Goal: Task Accomplishment & Management: Manage account settings

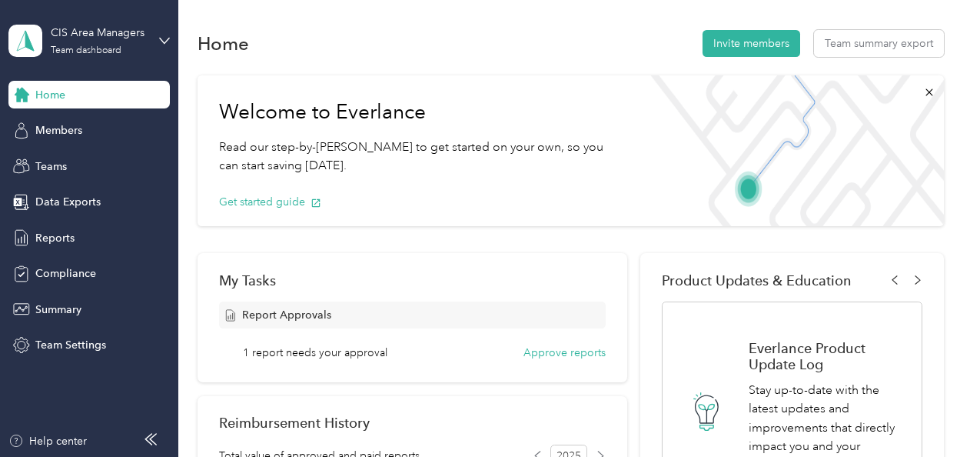
click at [335, 195] on span "1 report needs your approval" at bounding box center [315, 352] width 145 height 16
click at [479, 195] on button "Approve reports" at bounding box center [565, 352] width 82 height 16
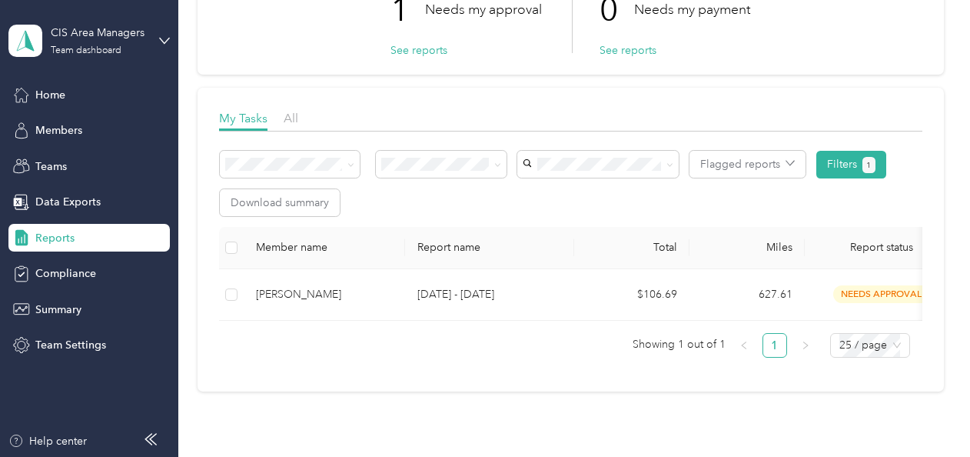
scroll to position [148, 0]
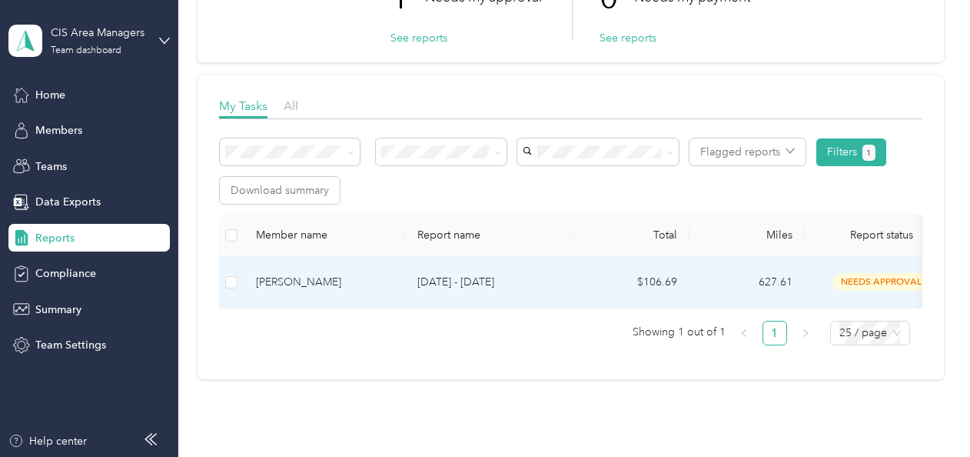
click at [479, 195] on span "needs approval" at bounding box center [882, 282] width 97 height 18
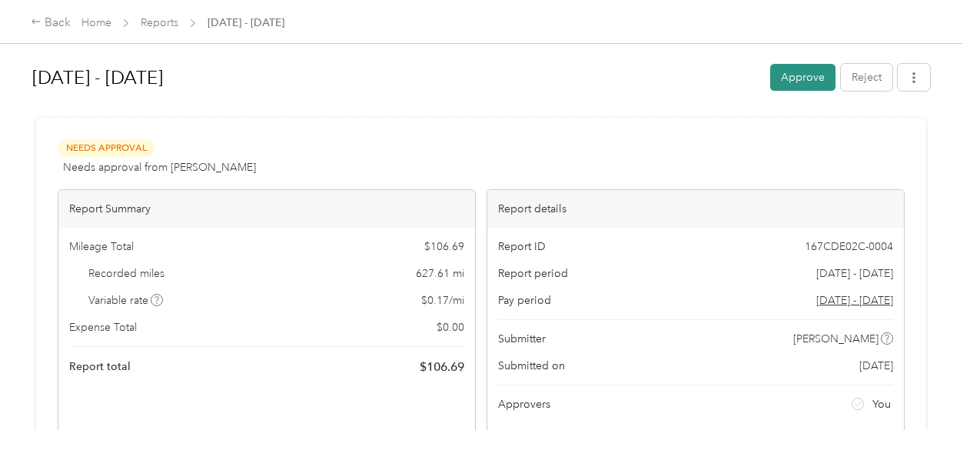
click at [479, 77] on button "Approve" at bounding box center [802, 77] width 65 height 27
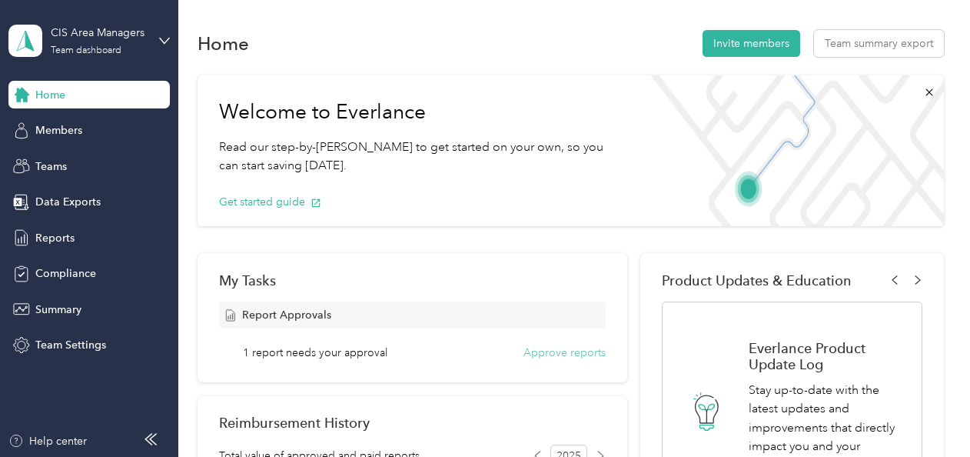
click at [479, 173] on button "Approve reports" at bounding box center [565, 352] width 82 height 16
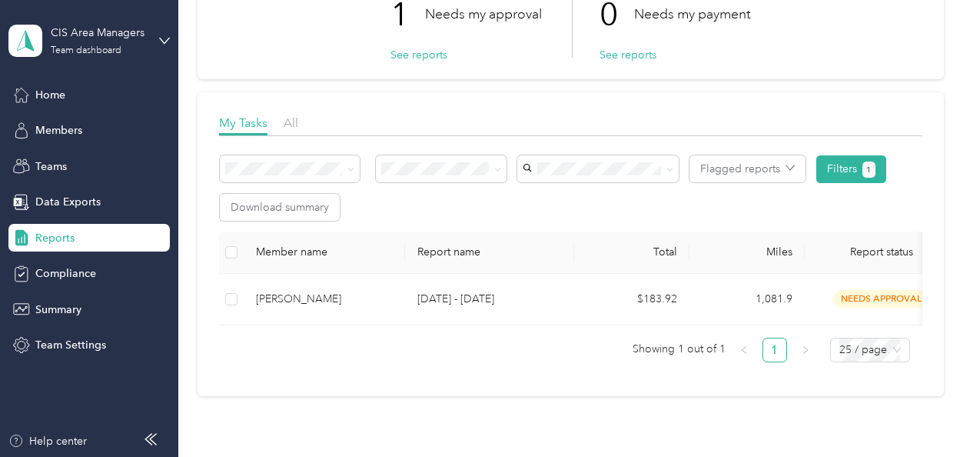
scroll to position [148, 0]
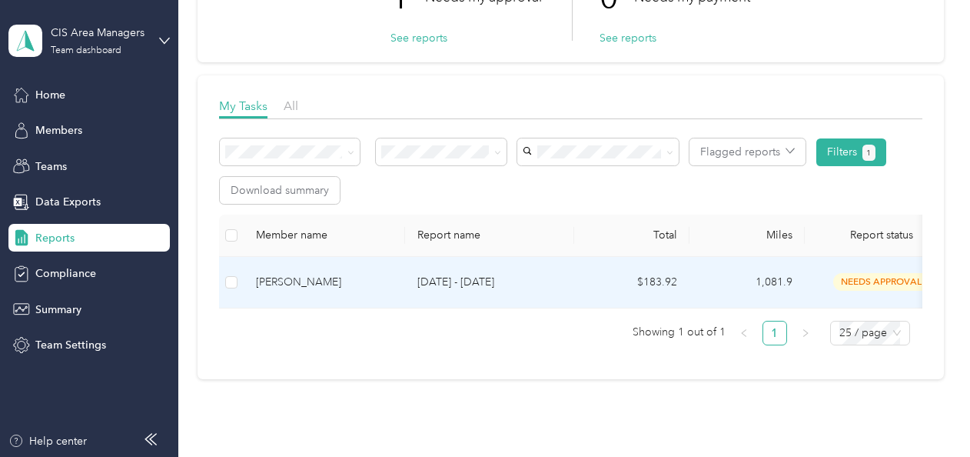
click at [479, 173] on span "needs approval" at bounding box center [882, 282] width 97 height 18
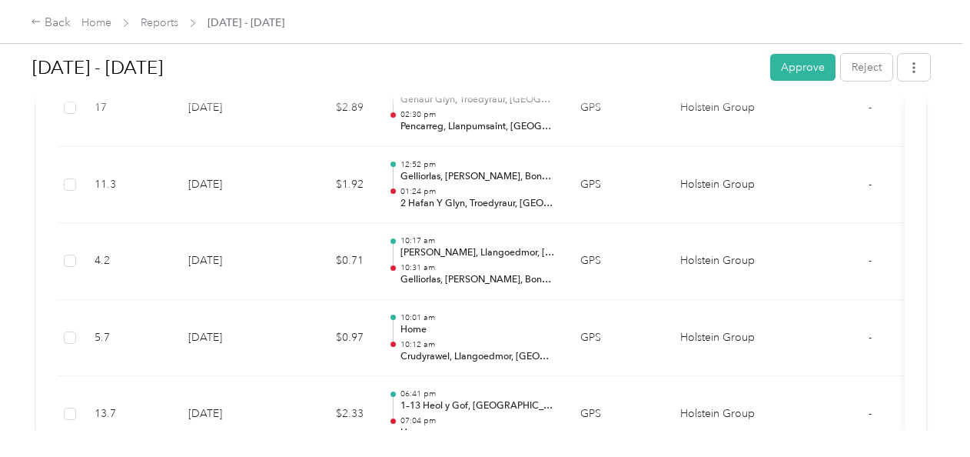
scroll to position [706, 0]
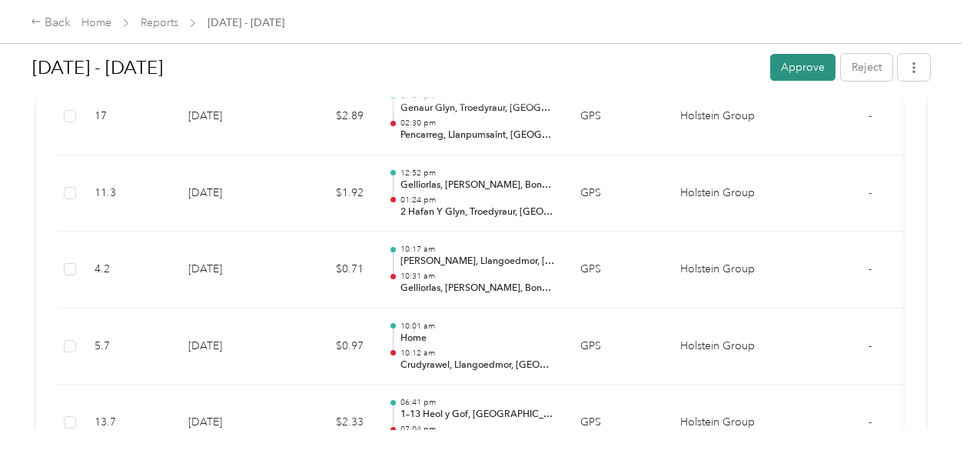
click at [479, 68] on button "Approve" at bounding box center [802, 67] width 65 height 27
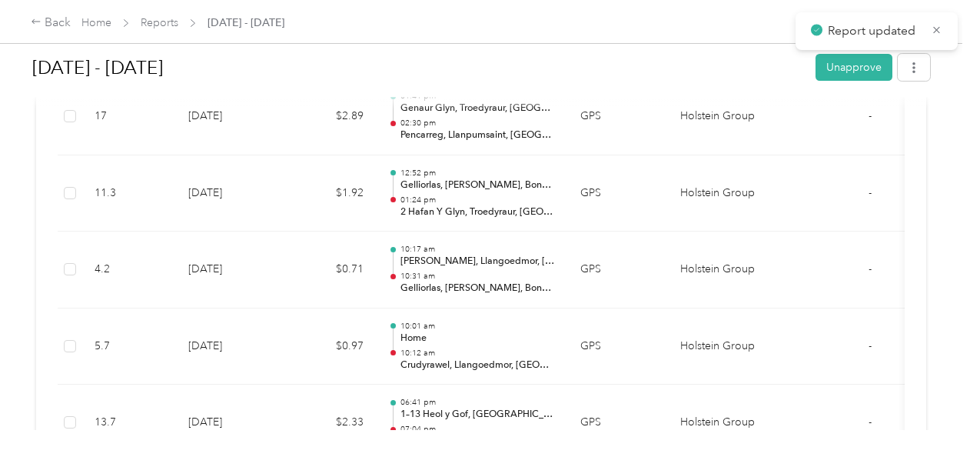
click at [479, 62] on h1 "[DATE] - [DATE]" at bounding box center [418, 67] width 773 height 37
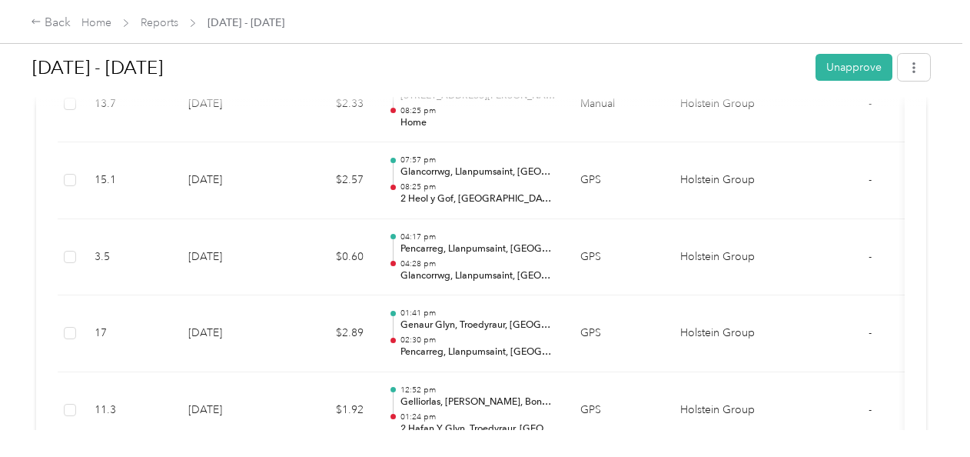
scroll to position [362, 0]
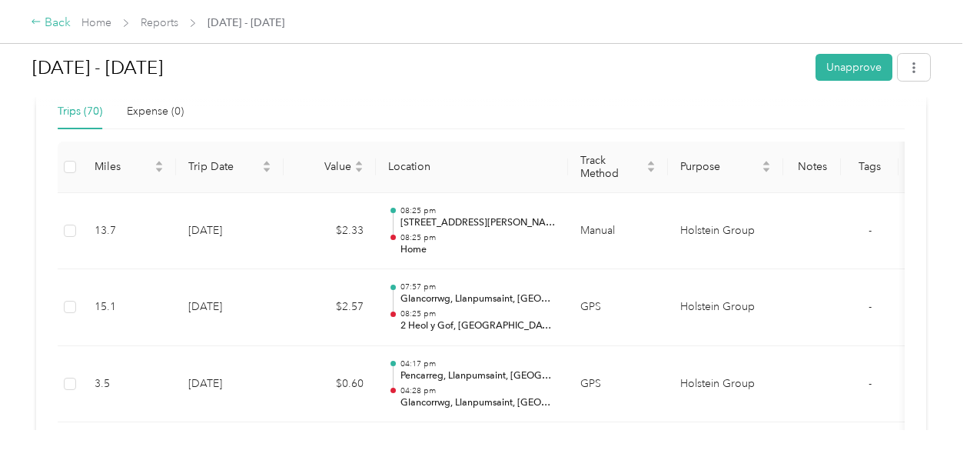
click at [37, 22] on icon at bounding box center [36, 21] width 11 height 11
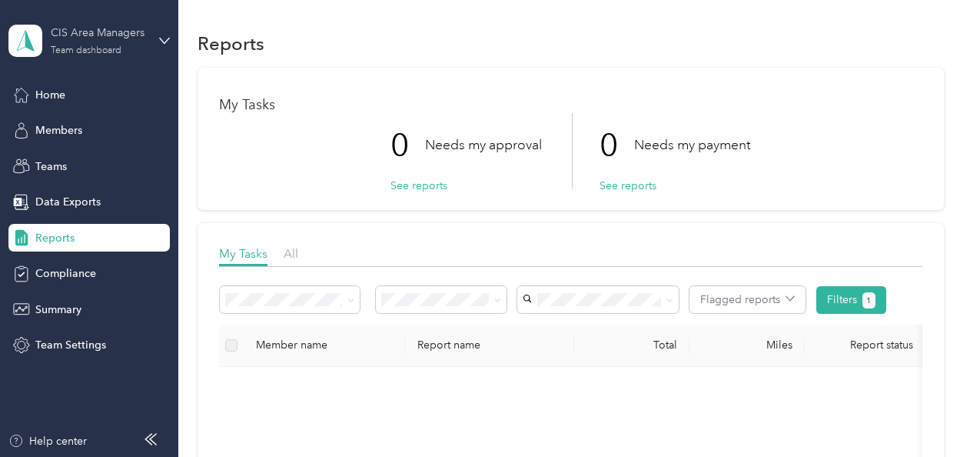
click at [120, 35] on div "CIS Area Managers" at bounding box center [99, 33] width 96 height 16
click at [114, 161] on div "Personal dashboard" at bounding box center [170, 152] width 302 height 27
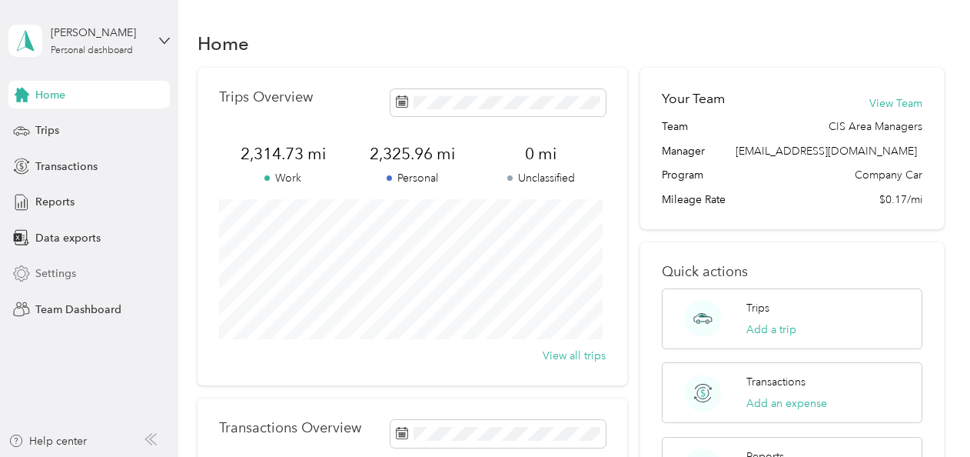
click at [64, 173] on span "Settings" at bounding box center [55, 273] width 41 height 16
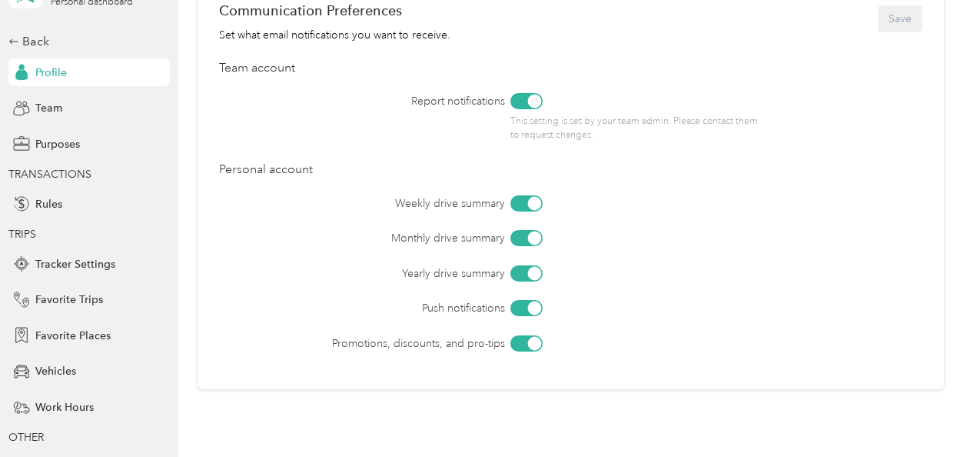
scroll to position [677, 0]
click at [58, 105] on div "Team" at bounding box center [88, 109] width 161 height 28
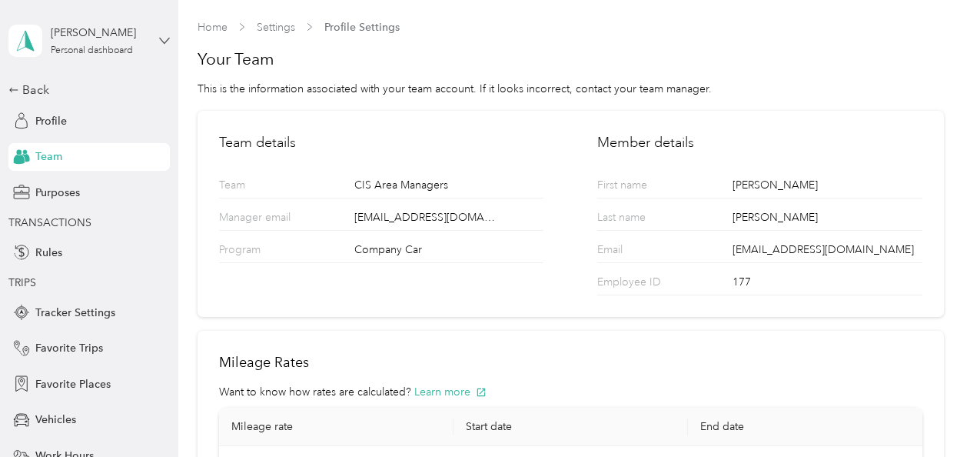
click at [160, 42] on icon at bounding box center [164, 40] width 9 height 5
click at [98, 128] on div "Team dashboard" at bounding box center [165, 126] width 302 height 27
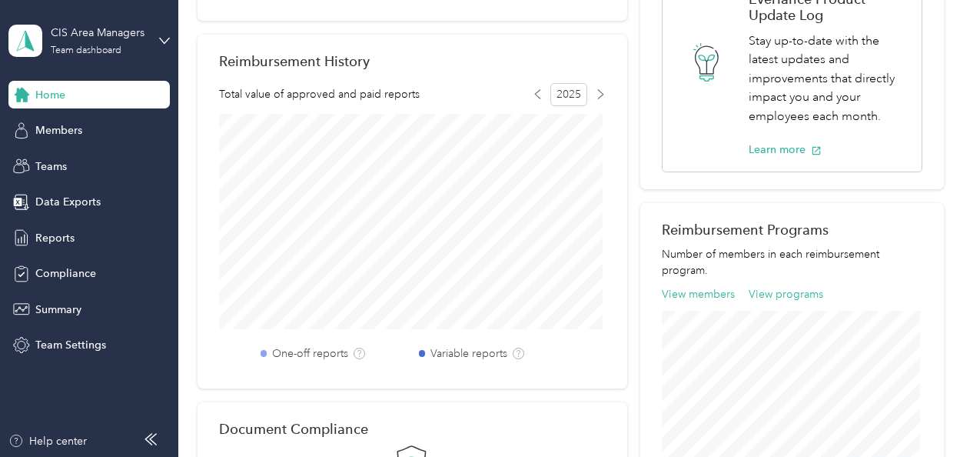
scroll to position [348, 0]
click at [62, 128] on span "Members" at bounding box center [58, 130] width 47 height 16
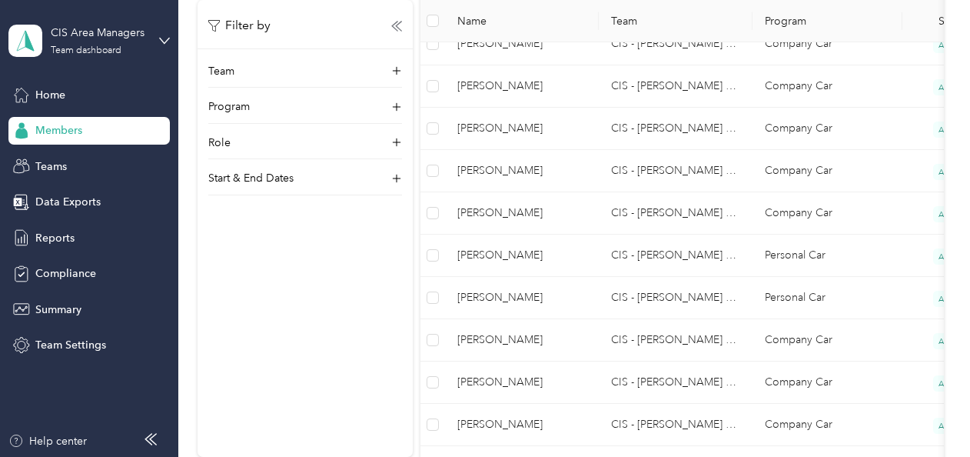
scroll to position [769, 0]
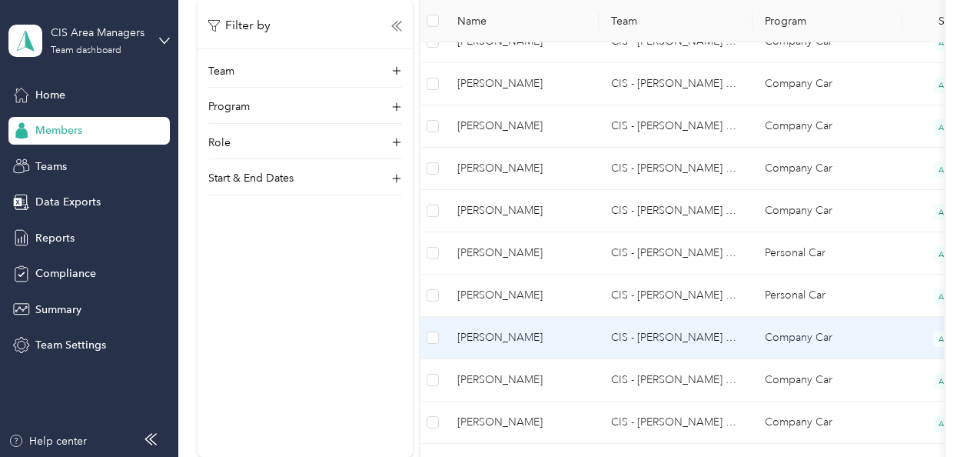
click at [744, 334] on td "CIS - Elizabeth Brown Team" at bounding box center [676, 338] width 154 height 42
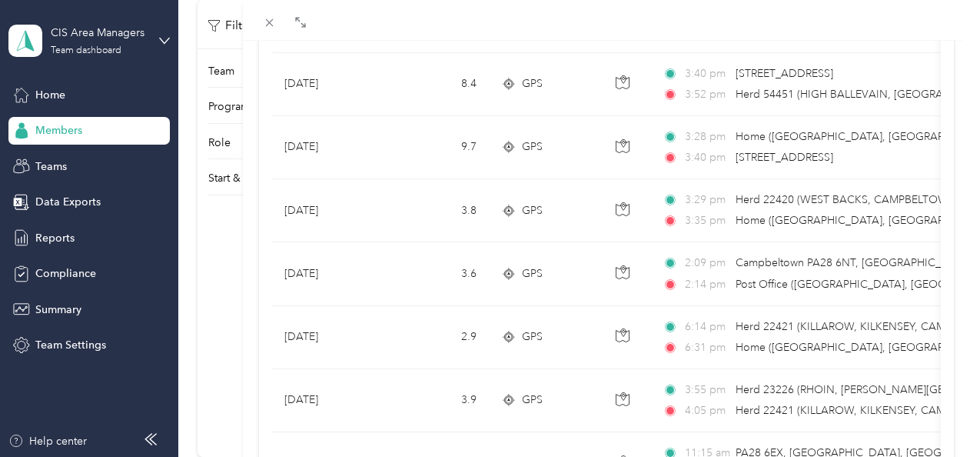
scroll to position [1017, 0]
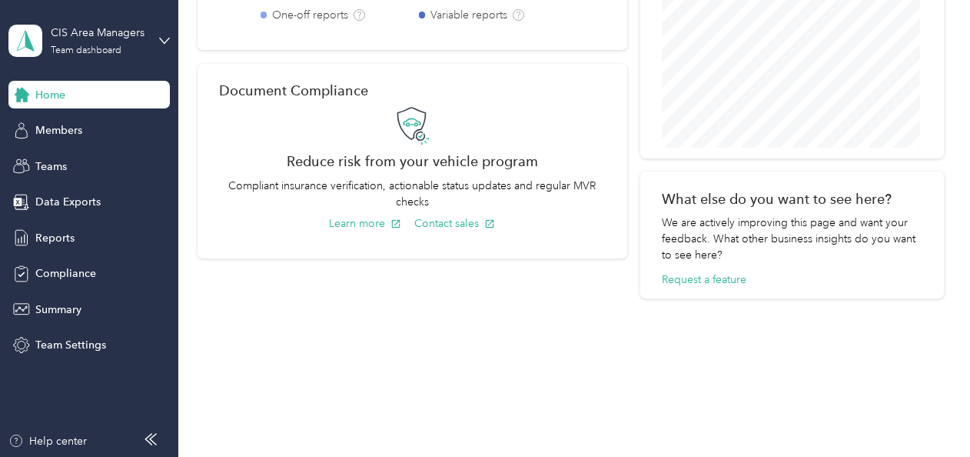
scroll to position [687, 0]
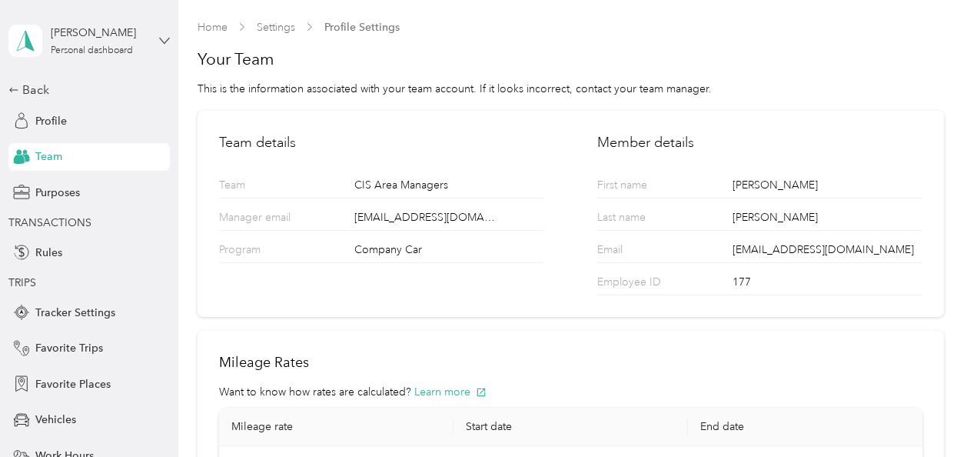
click at [160, 42] on icon at bounding box center [164, 40] width 9 height 5
click at [127, 120] on div "Team dashboard" at bounding box center [165, 118] width 302 height 27
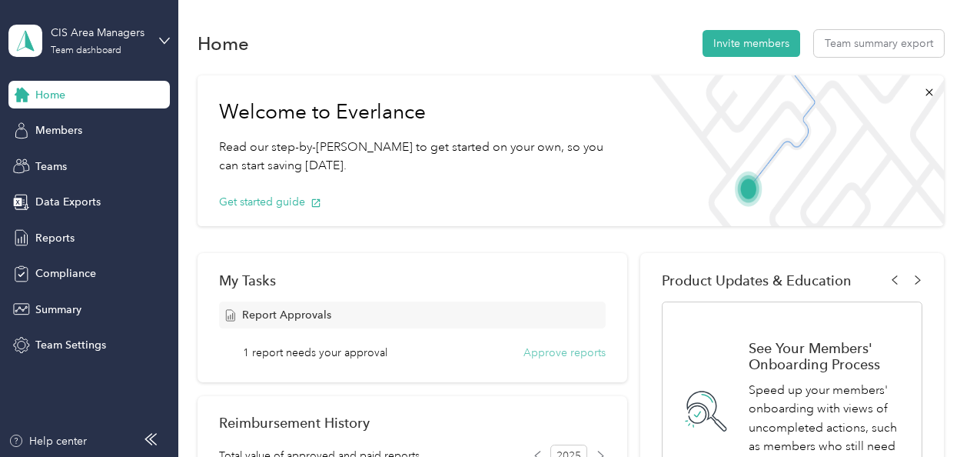
click at [564, 353] on button "Approve reports" at bounding box center [565, 352] width 82 height 16
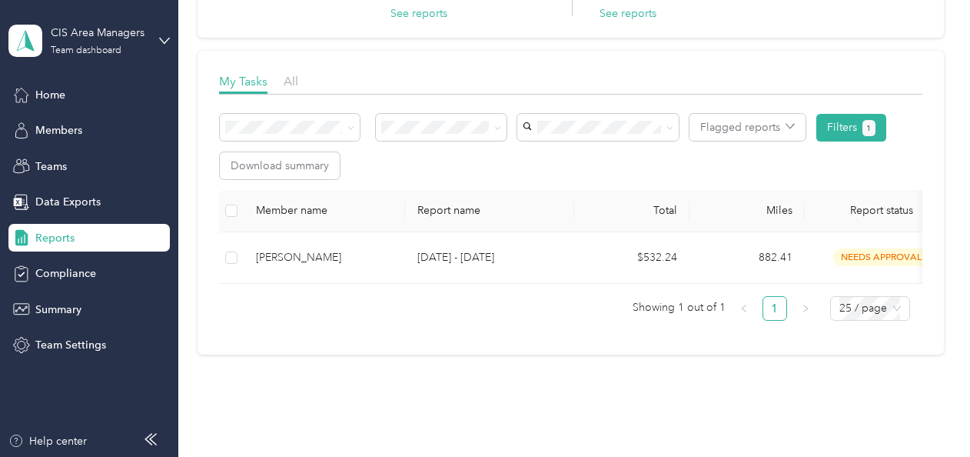
scroll to position [185, 0]
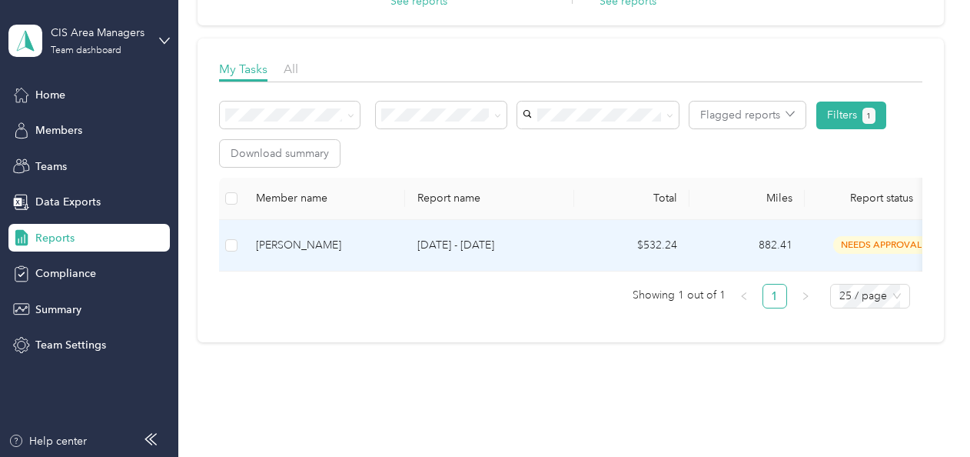
click at [457, 242] on p "[DATE] - [DATE]" at bounding box center [490, 245] width 145 height 17
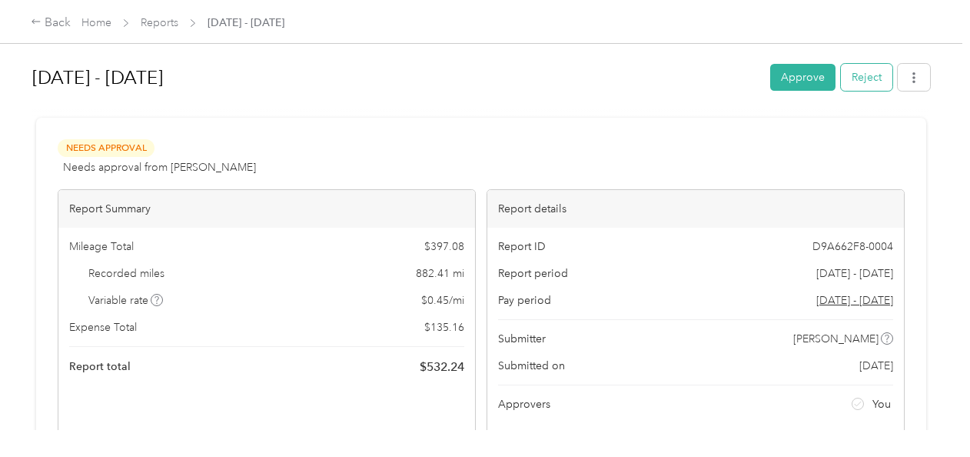
click at [864, 72] on button "Reject" at bounding box center [867, 77] width 52 height 27
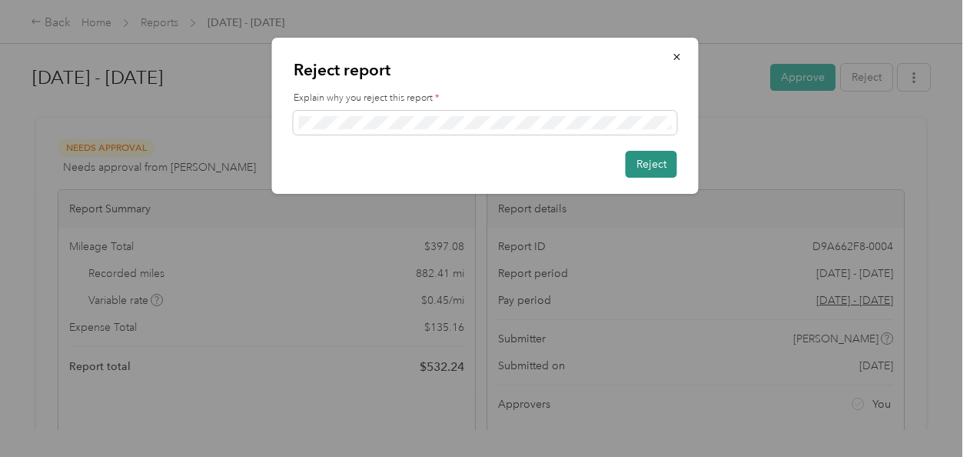
click at [644, 161] on button "Reject" at bounding box center [652, 164] width 52 height 27
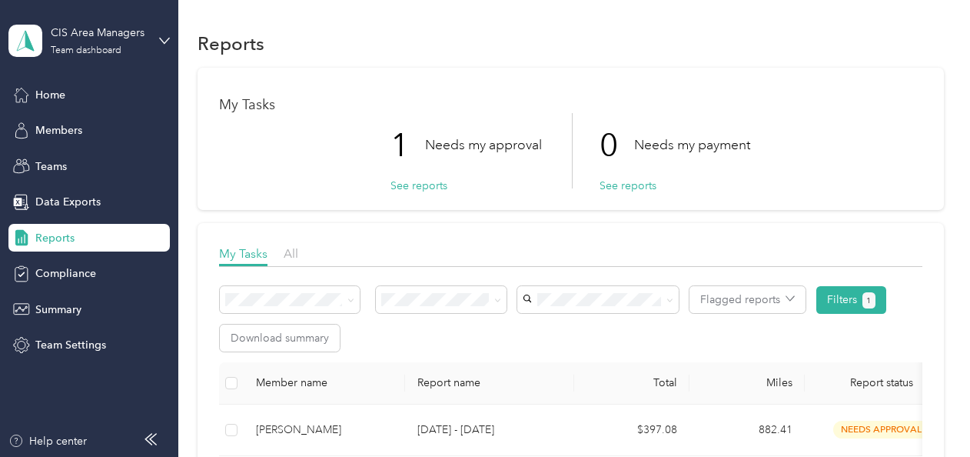
drag, startPoint x: 973, startPoint y: 254, endPoint x: 638, endPoint y: 235, distance: 335.8
click at [638, 235] on div "My Tasks All Flagged reports Filters 1 Download summary Member name Report name…" at bounding box center [571, 375] width 747 height 304
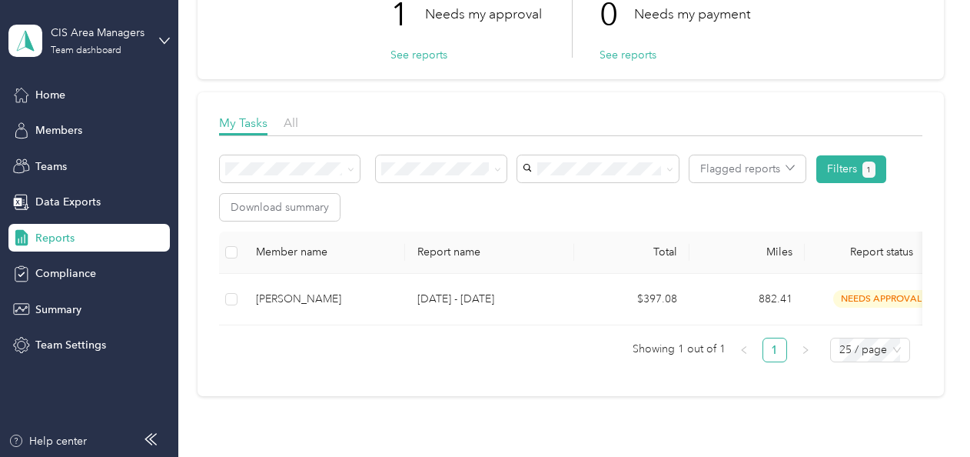
scroll to position [132, 0]
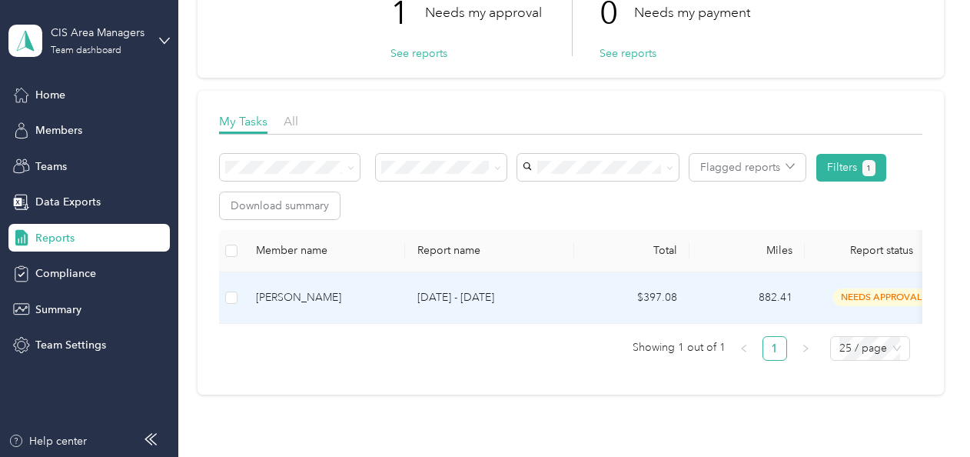
click at [471, 301] on p "[DATE] - [DATE]" at bounding box center [490, 297] width 145 height 17
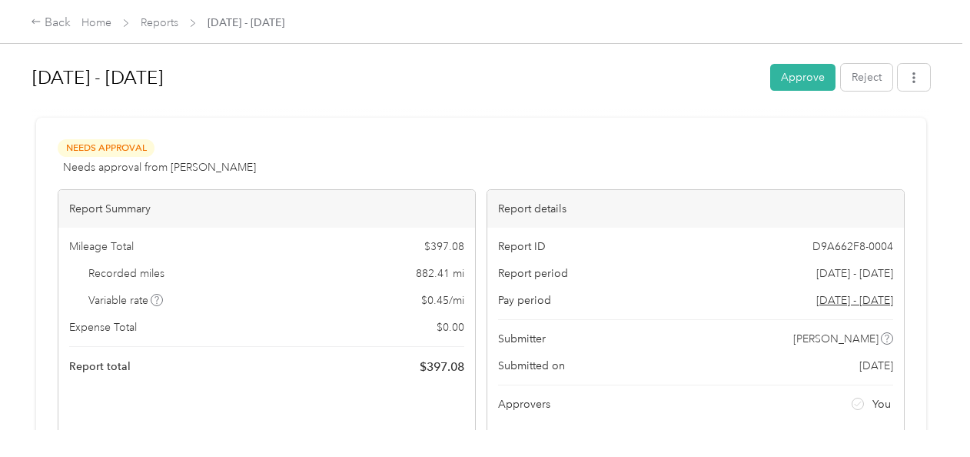
click at [948, 91] on div "[DATE] - [DATE] Approve Reject Needs Approval Needs approval from [PERSON_NAME]…" at bounding box center [481, 215] width 963 height 430
click at [966, 43] on div "Back Home Reports [DATE] - [DATE]" at bounding box center [485, 22] width 970 height 44
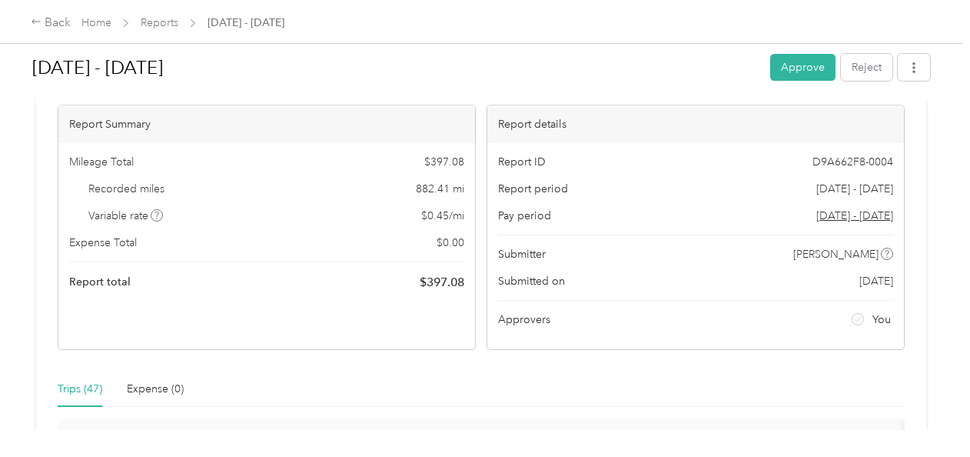
scroll to position [98, 0]
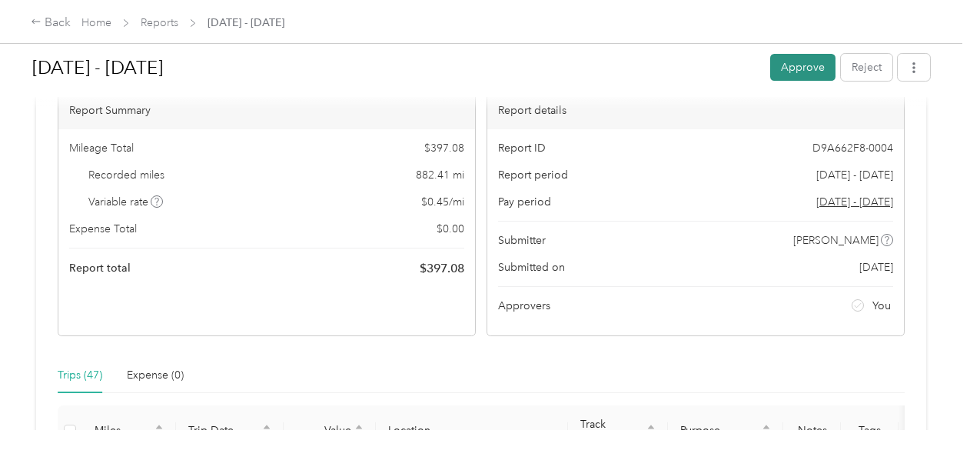
click at [792, 69] on button "Approve" at bounding box center [802, 67] width 65 height 27
drag, startPoint x: 957, startPoint y: 283, endPoint x: 961, endPoint y: 263, distance: 20.5
click at [961, 263] on div "[DATE] - [DATE] Unapprove Needs Payment Needs payment from HUK Finance Dept Vie…" at bounding box center [481, 215] width 963 height 430
click at [963, 42] on div "Back Home Reports [DATE] - [DATE]" at bounding box center [485, 21] width 970 height 43
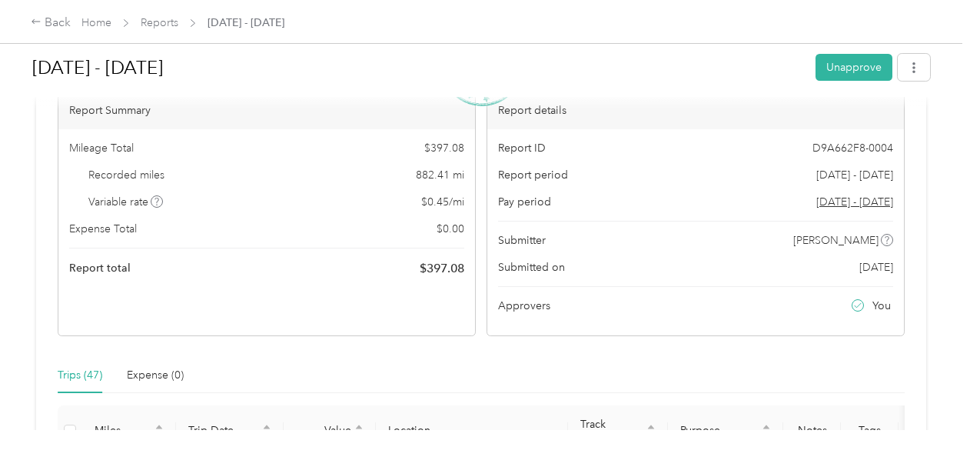
drag, startPoint x: 966, startPoint y: 25, endPoint x: 363, endPoint y: 54, distance: 603.5
click at [363, 54] on h1 "[DATE] - [DATE]" at bounding box center [418, 67] width 773 height 37
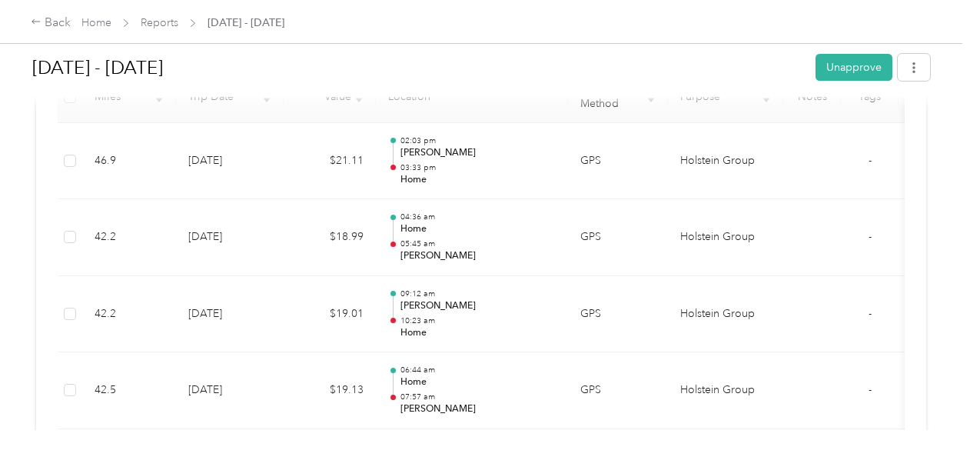
scroll to position [92, 0]
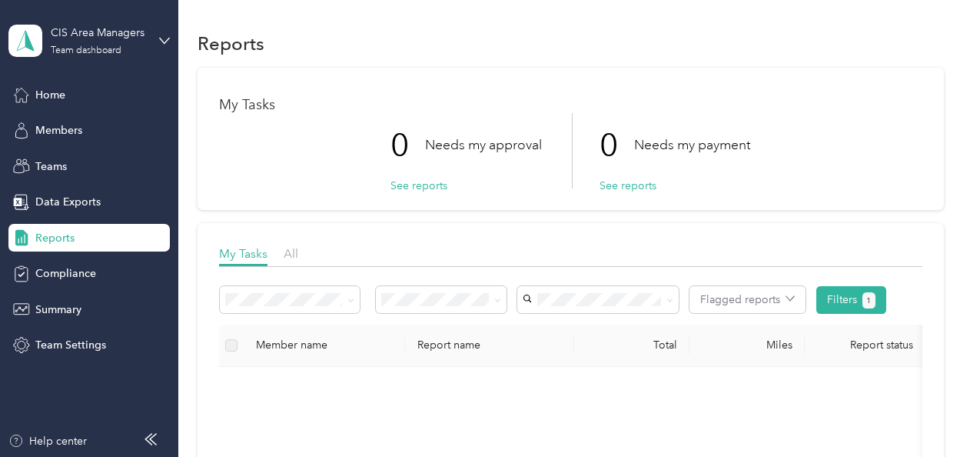
click at [521, 31] on div "Reports" at bounding box center [571, 43] width 747 height 32
